Goal: Browse casually

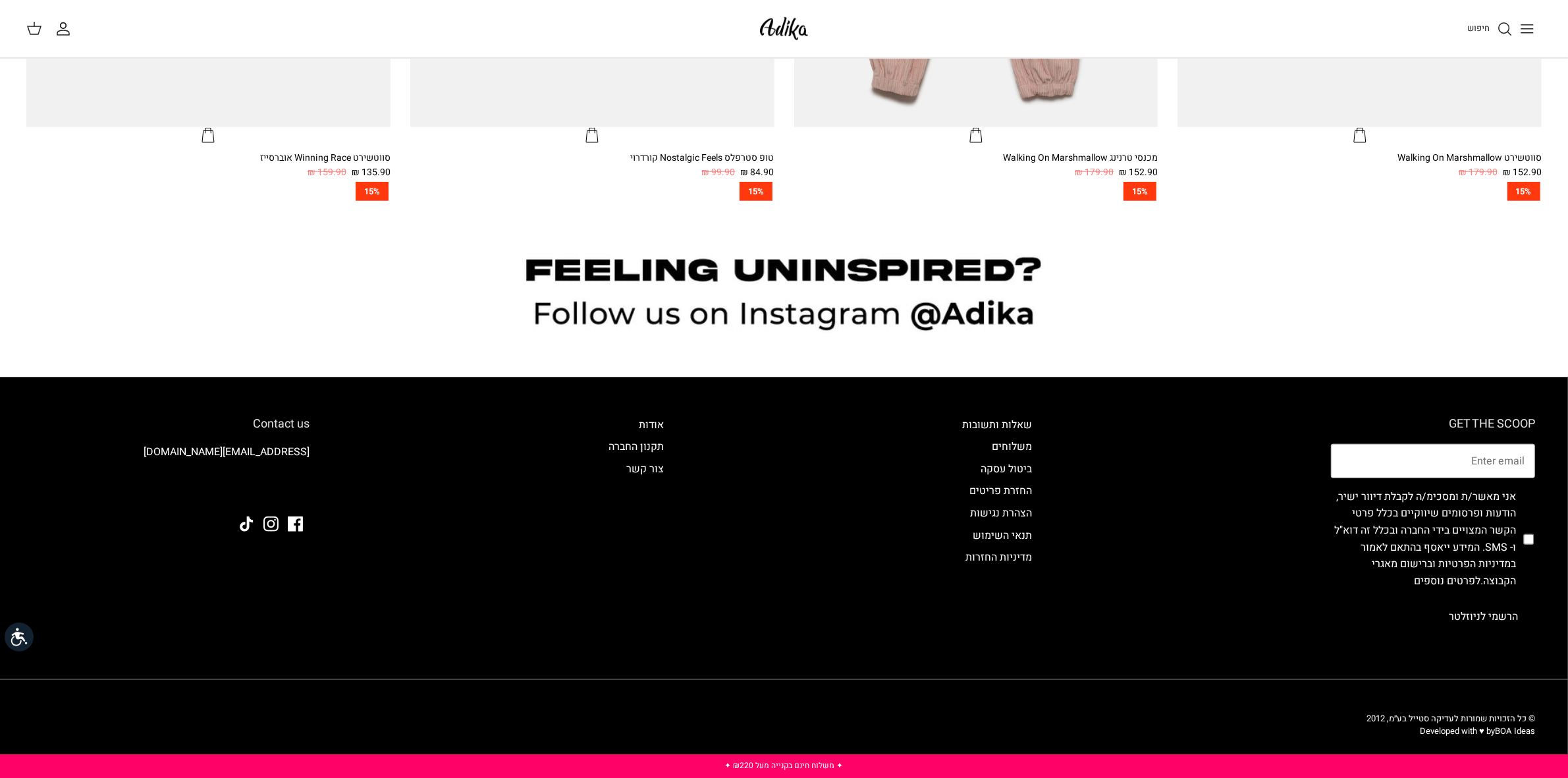
click at [1476, 24] on span "חיפוש" at bounding box center [1477, 28] width 22 height 13
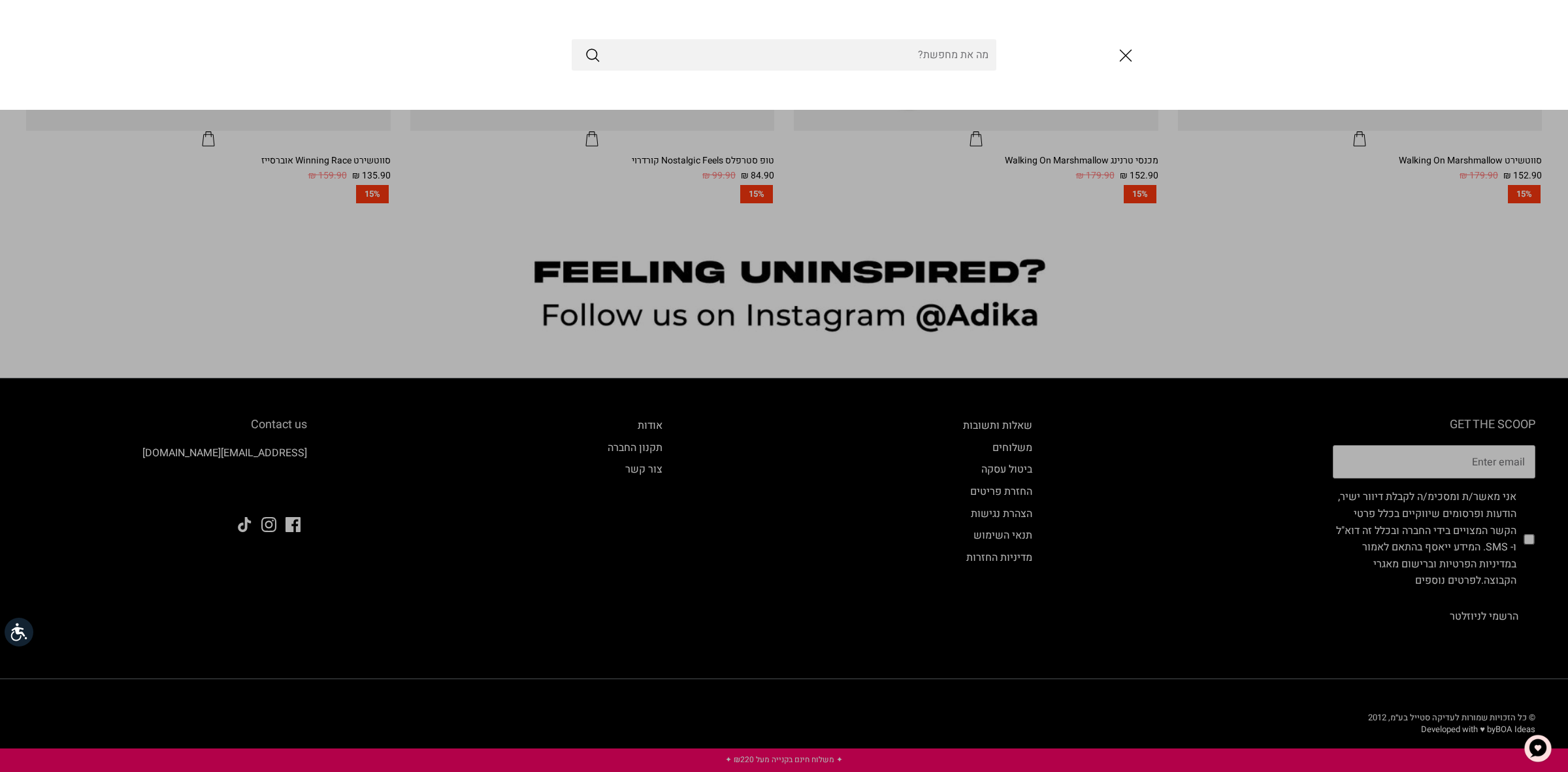
drag, startPoint x: 1118, startPoint y: 53, endPoint x: 1219, endPoint y: 20, distance: 106.3
click at [1119, 53] on icon "סגור" at bounding box center [1125, 55] width 22 height 22
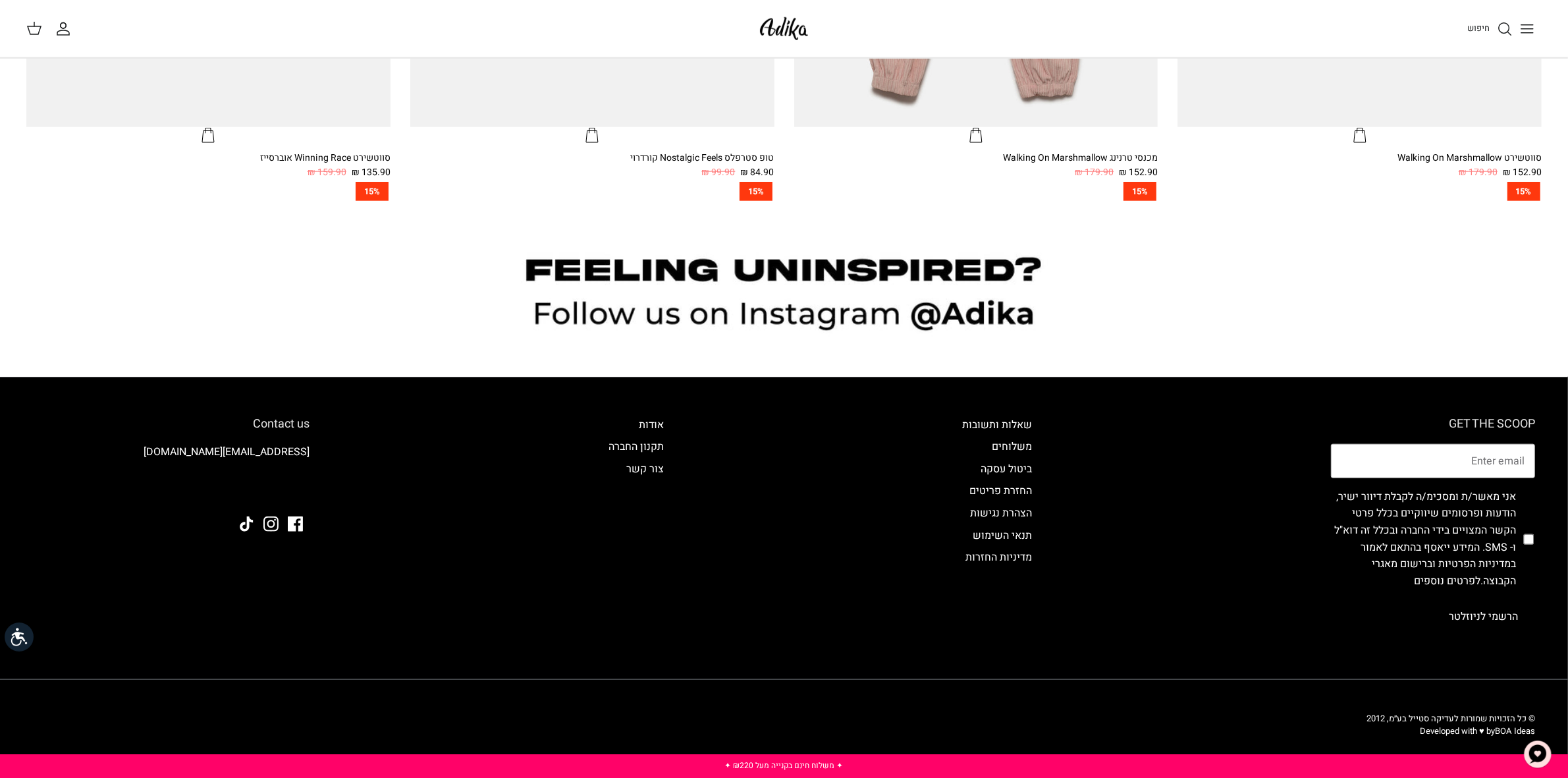
scroll to position [1638, 0]
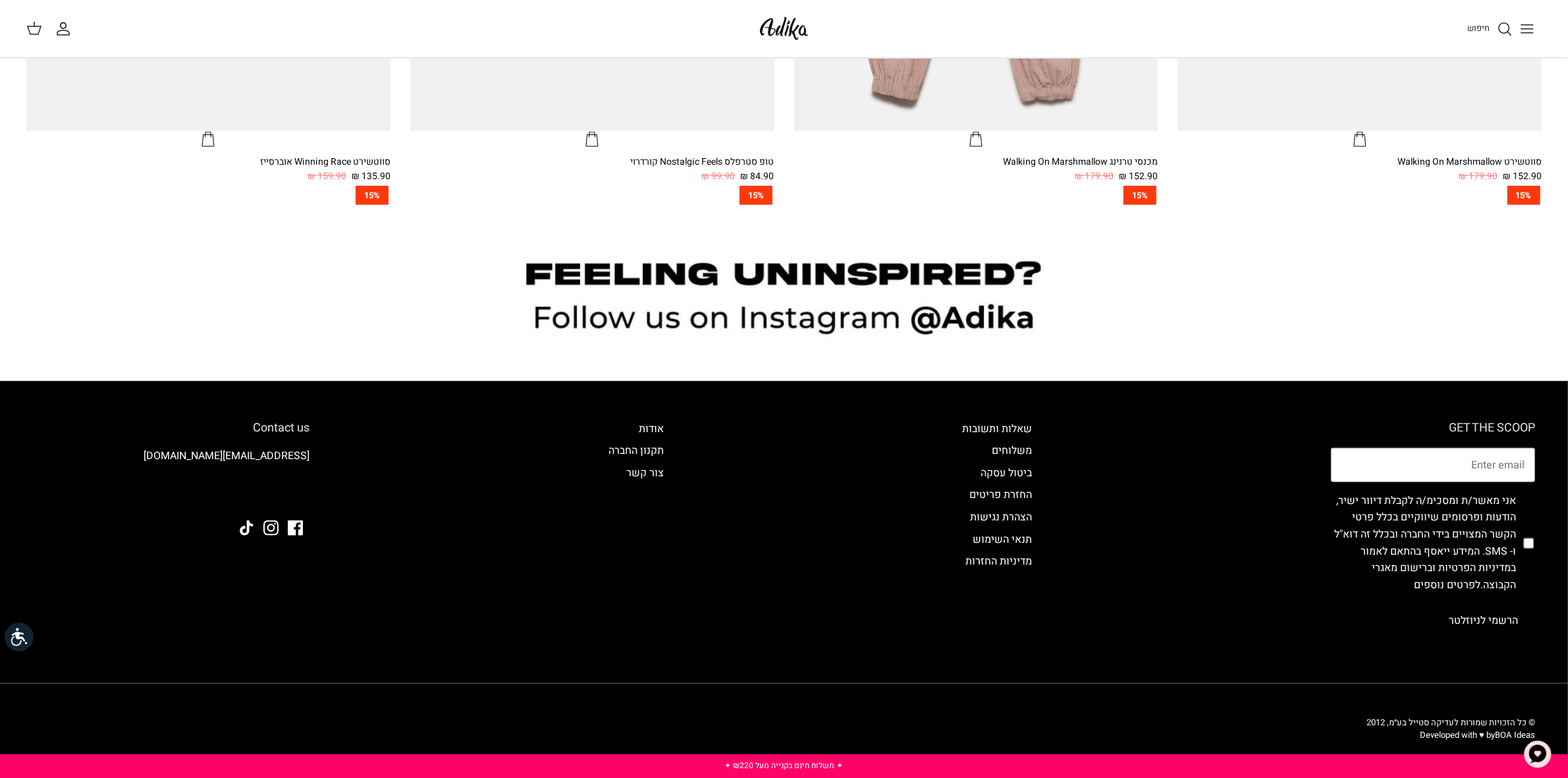
click at [776, 600] on div "GET THE SCOOP אני מאשר/ת ומסכימ/ה לקבלת דיוור ישיר, הודעות ופרסומים שיווקיים בכ…" at bounding box center [784, 549] width 1528 height 336
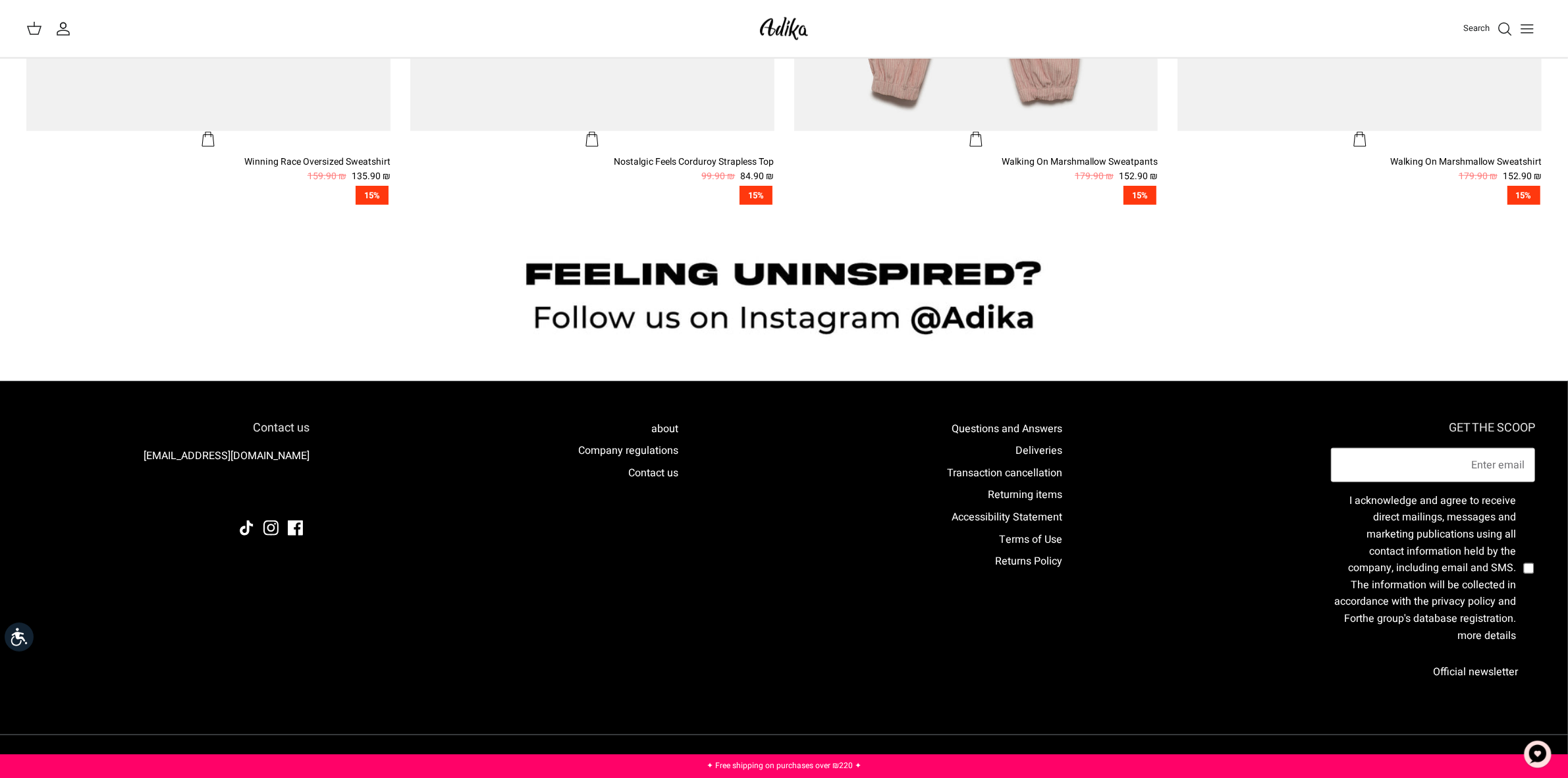
click at [1236, 592] on div "GET THE SCOOP I acknowledge and agree to receive direct mailings, messages and …" at bounding box center [784, 575] width 1528 height 387
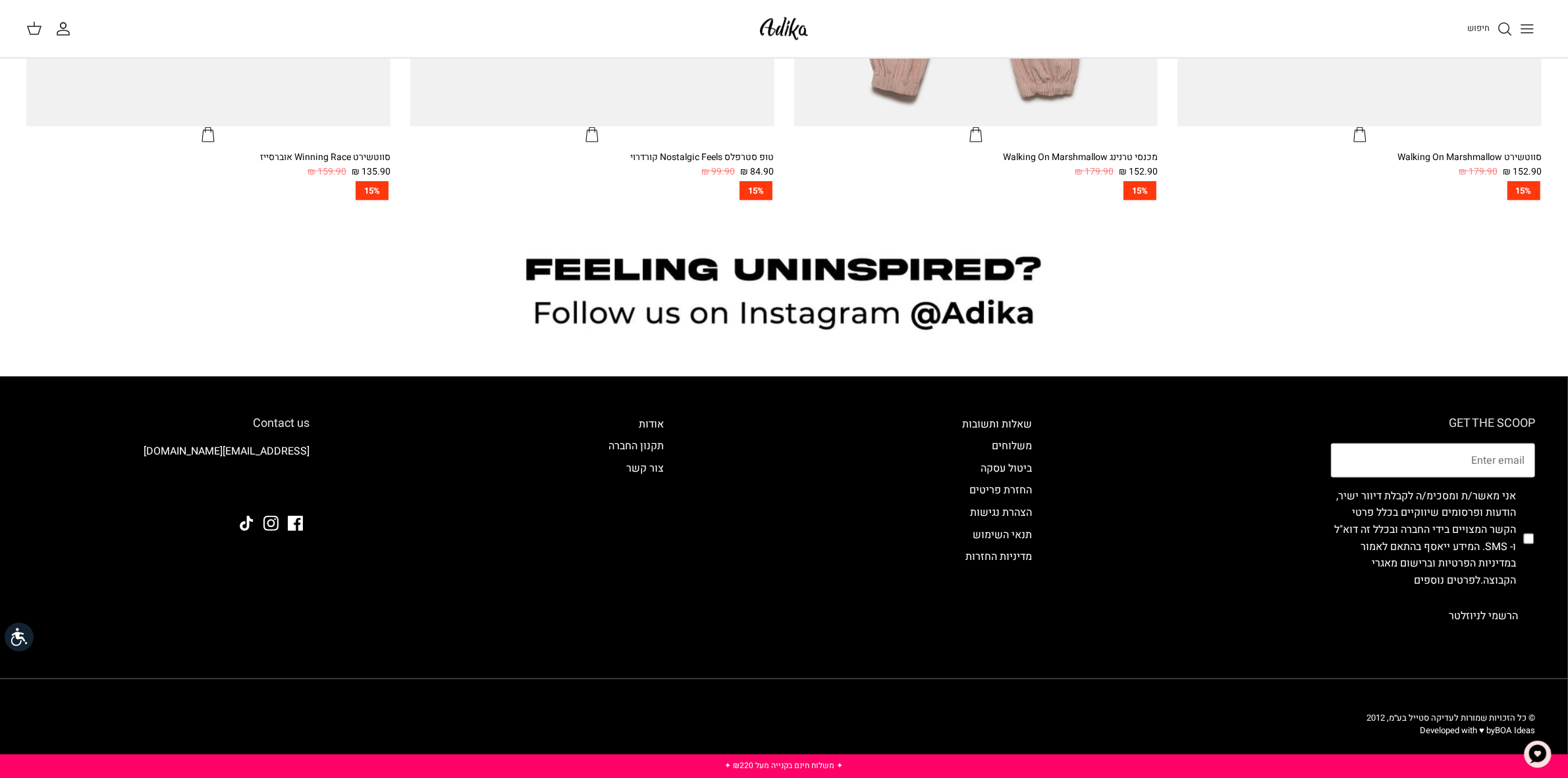
scroll to position [1642, 0]
drag, startPoint x: 1462, startPoint y: 715, endPoint x: 1514, endPoint y: 715, distance: 52.0
click at [1514, 715] on span "© כל הזכויות שמורות לעדיקה סטייל בע״מ, 2012" at bounding box center [1450, 718] width 168 height 13
click at [1497, 719] on span "© כל הזכויות שמורות לעדיקה סטייל בע״מ, 2012" at bounding box center [1450, 718] width 168 height 13
drag, startPoint x: 1388, startPoint y: 719, endPoint x: 1456, endPoint y: 718, distance: 68.0
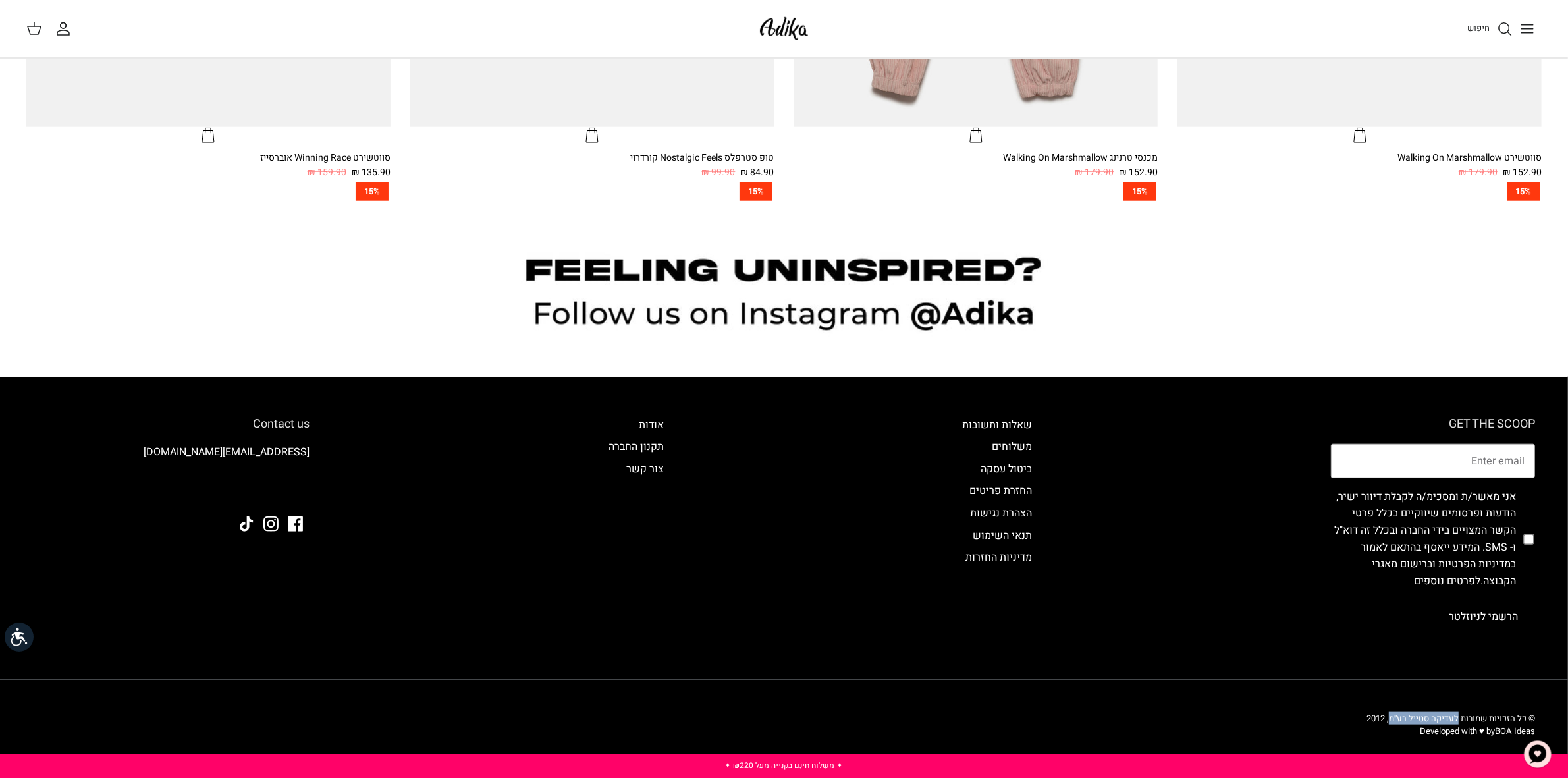
click at [1456, 718] on span "© כל הזכויות שמורות לעדיקה סטייל בע״מ, 2012" at bounding box center [1450, 718] width 168 height 13
drag, startPoint x: 1446, startPoint y: 702, endPoint x: 1437, endPoint y: 707, distance: 10.3
click at [1444, 703] on div "© כל הזכויות שמורות לעדיקה סטייל בע״מ, 2012 Developed with ♥ by BOA Ideas" at bounding box center [784, 728] width 1528 height 99
click at [1390, 719] on span "© כל הזכויות שמורות לעדיקה סטייל בע״מ, 2012" at bounding box center [1450, 718] width 168 height 13
drag, startPoint x: 1388, startPoint y: 716, endPoint x: 1524, endPoint y: 714, distance: 136.0
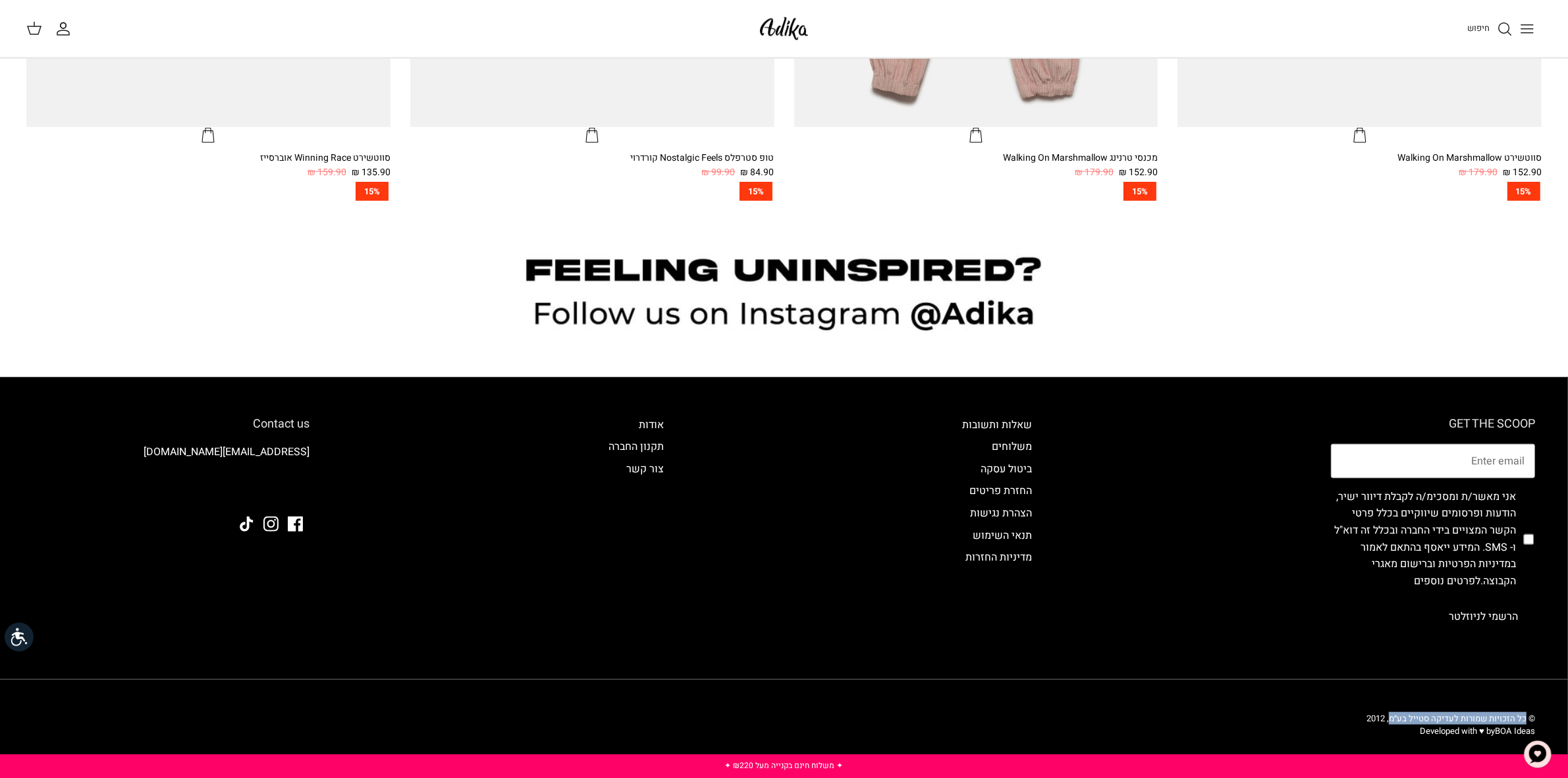
click at [1524, 714] on span "© כל הזכויות שמורות לעדיקה סטייל בע״מ, 2012" at bounding box center [1450, 718] width 168 height 13
copy span "כל הזכויות שמורות לעדיקה סטייל בע״מ"
click at [519, 507] on div "GET THE SCOOP אני מאשר/ת ומסכימ/ה לקבלת דיוור ישיר, הודעות ופרסומים שיווקיים בכ…" at bounding box center [784, 545] width 1528 height 336
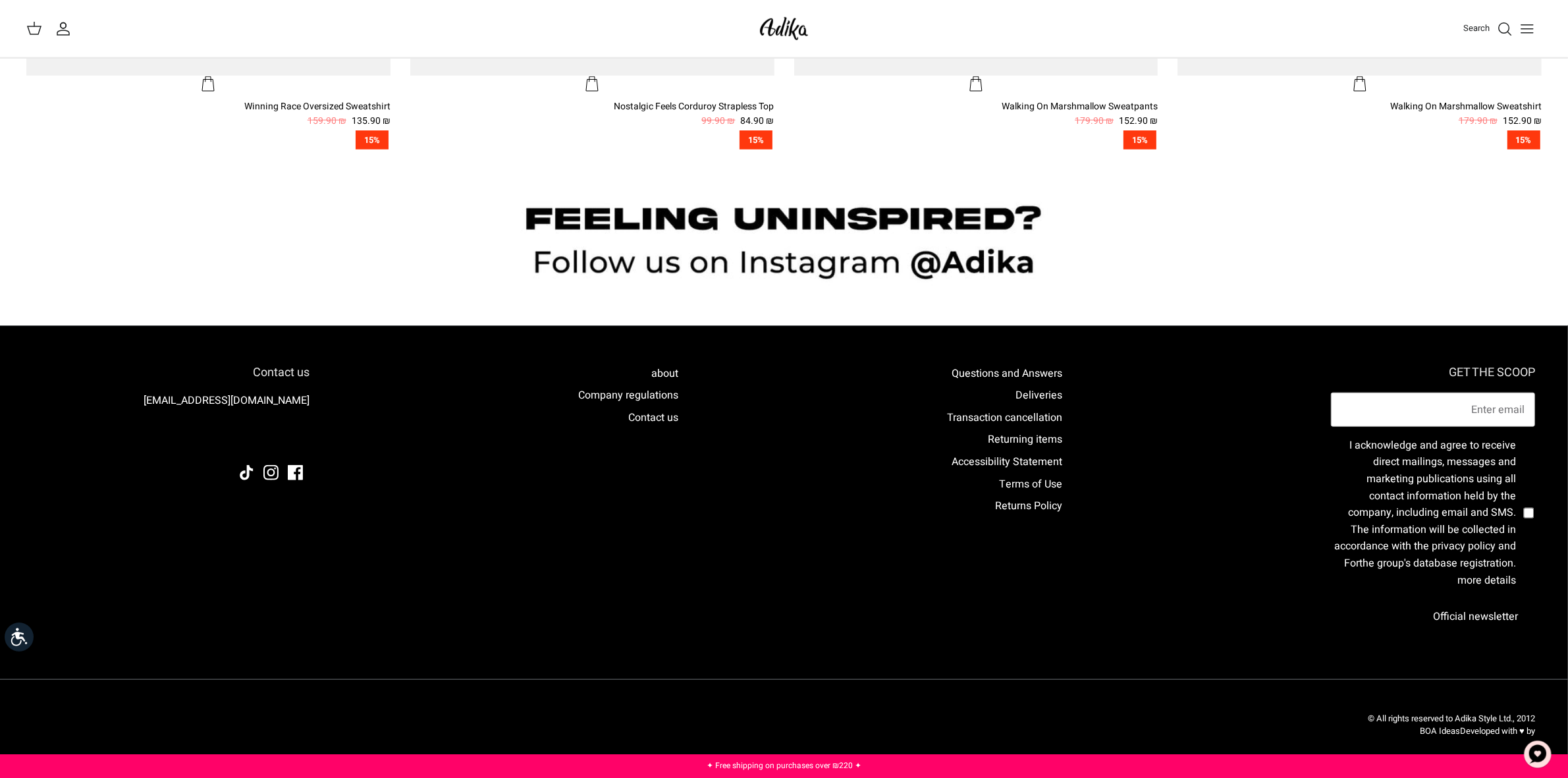
click at [1255, 357] on div "GET THE SCOOP I acknowledge and agree to receive direct mailings, messages and …" at bounding box center [784, 519] width 1528 height 387
click at [1524, 24] on icon "Toggle menu" at bounding box center [1527, 29] width 16 height 16
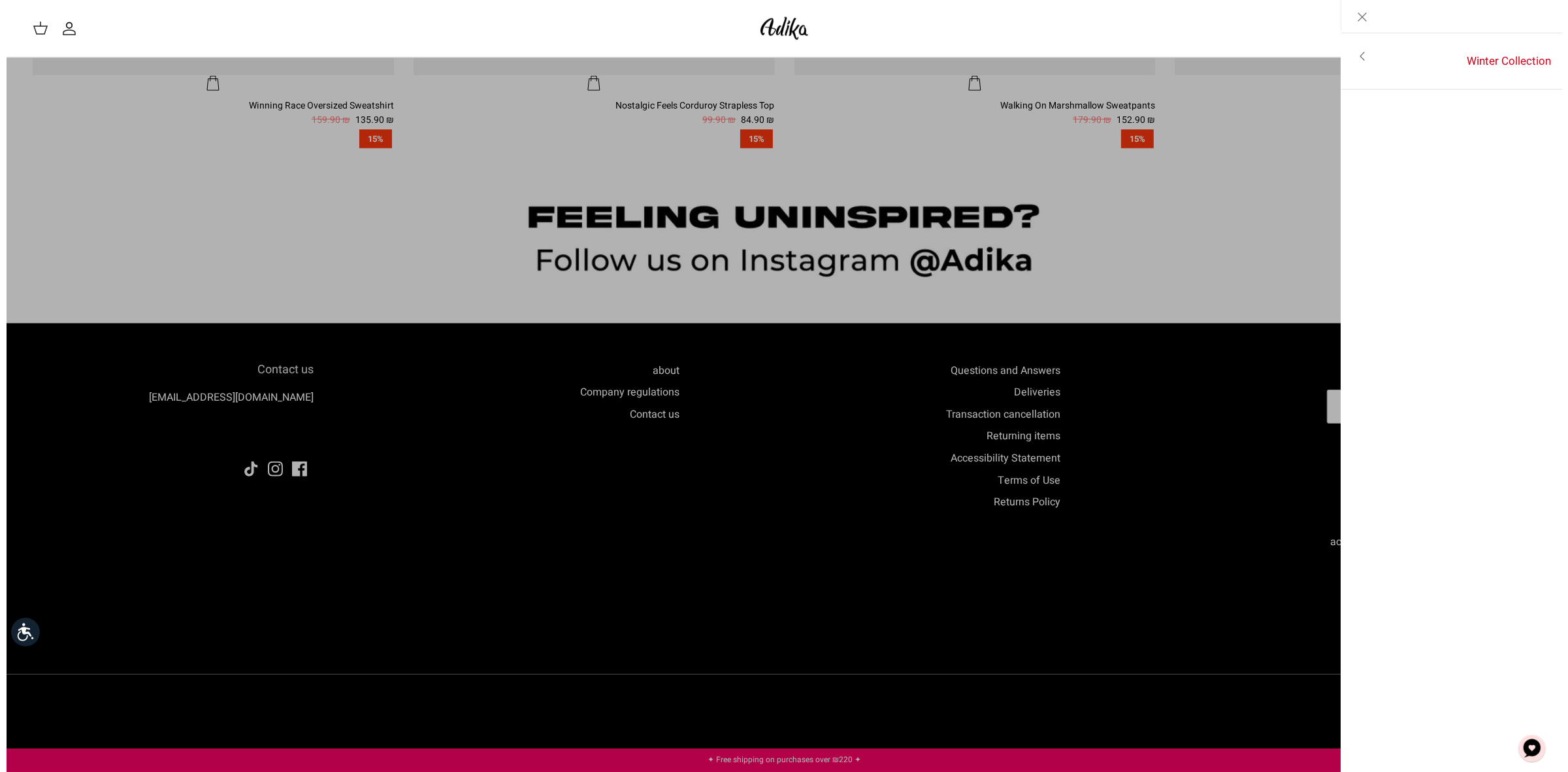
scroll to position [1683, 0]
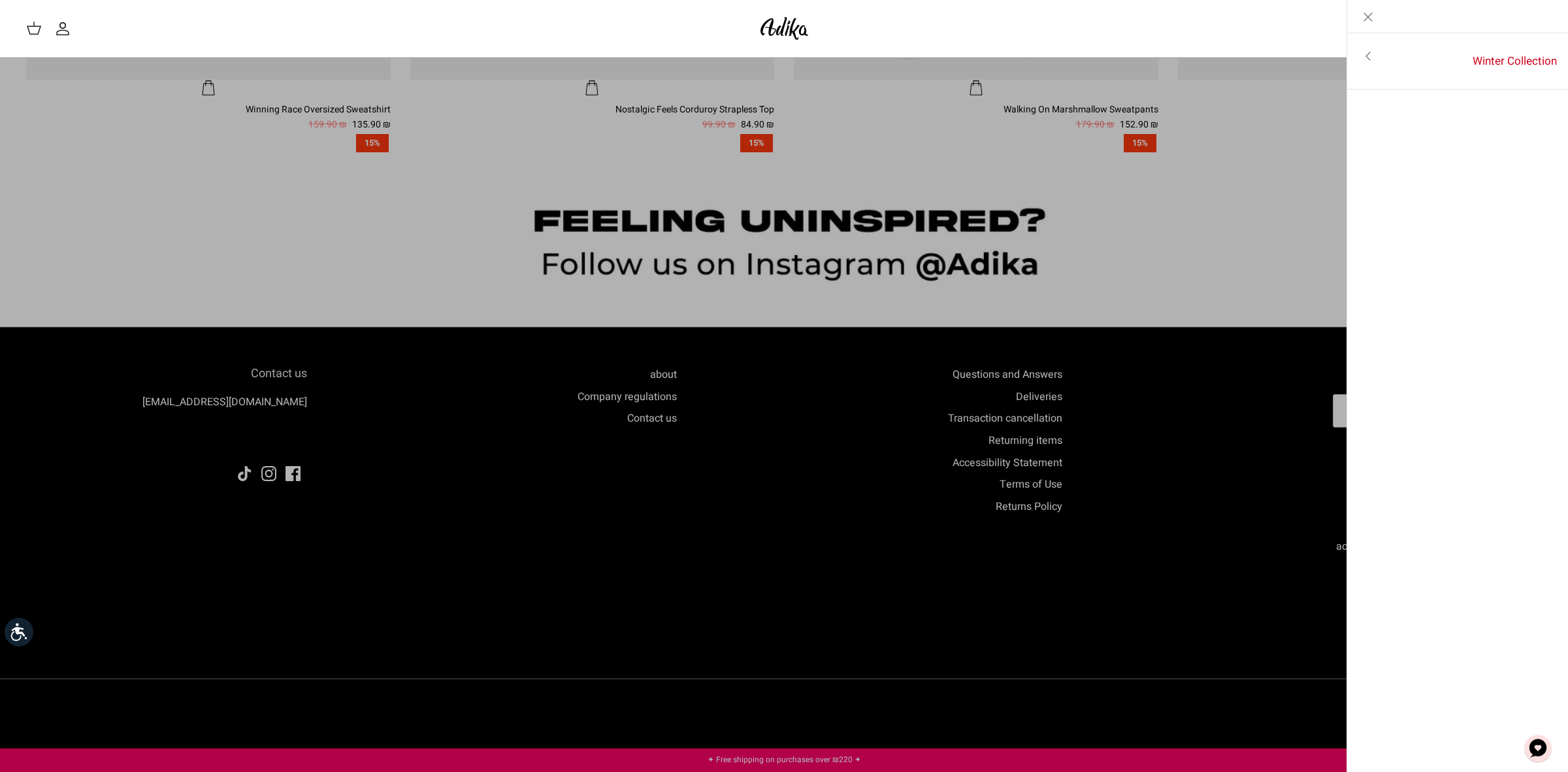
click at [1365, 23] on icon "Close" at bounding box center [1368, 17] width 16 height 16
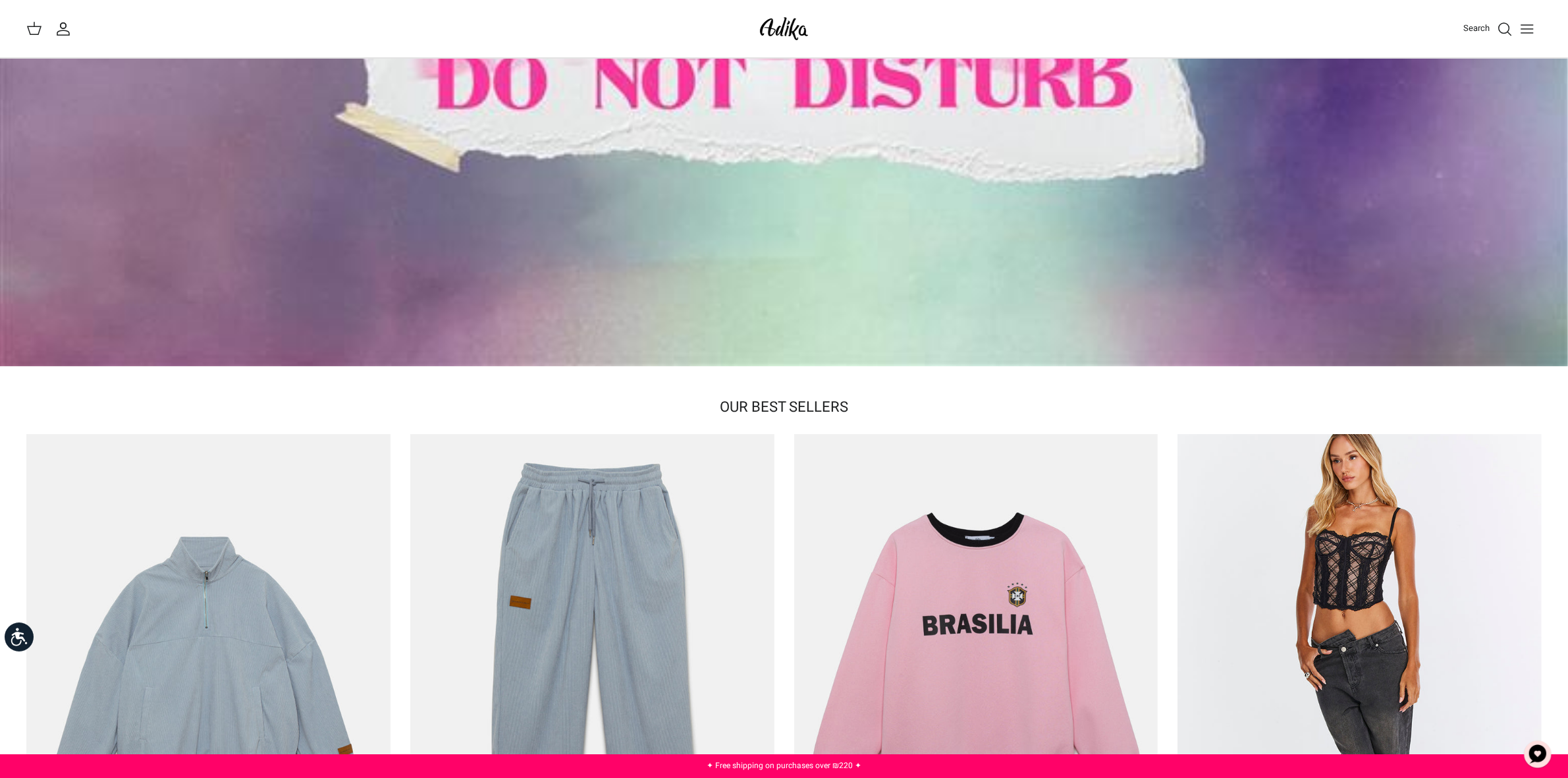
scroll to position [0, 0]
